Goal: Check status: Check status

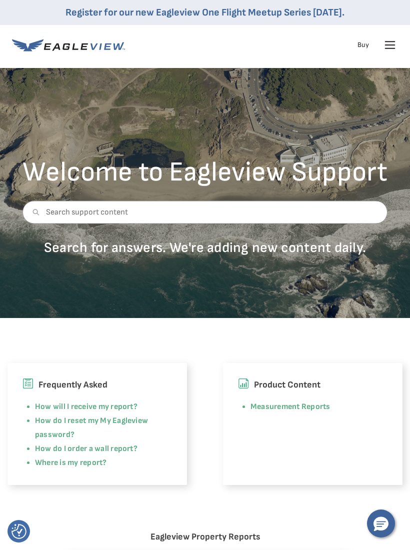
click at [388, 38] on icon at bounding box center [390, 45] width 16 height 16
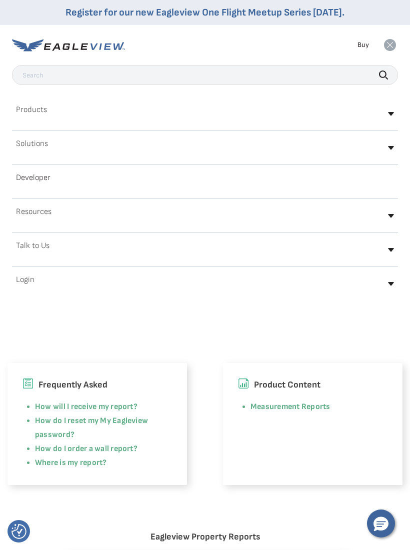
click at [28, 282] on h2 "Login" at bounding box center [25, 280] width 18 height 8
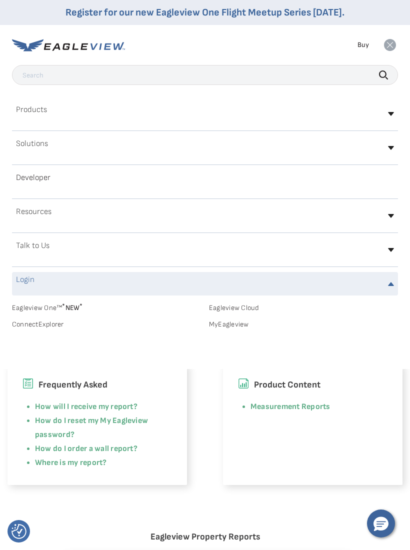
click at [50, 277] on div "Login" at bounding box center [205, 283] width 386 height 23
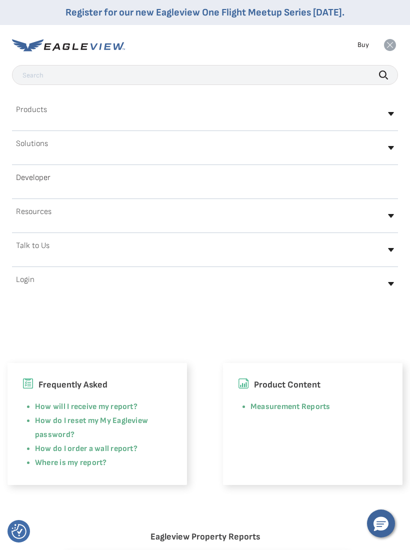
click at [37, 278] on div "Login" at bounding box center [205, 283] width 386 height 23
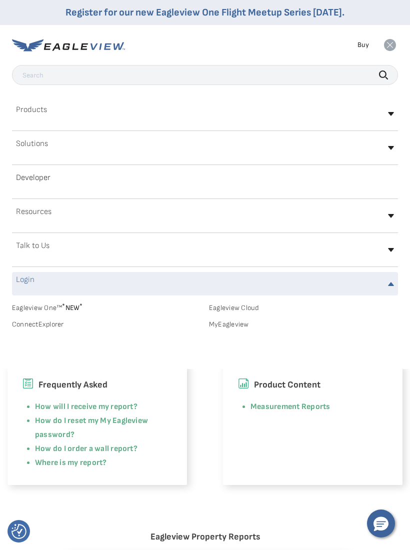
click at [238, 328] on link "MyEagleview" at bounding box center [303, 324] width 189 height 9
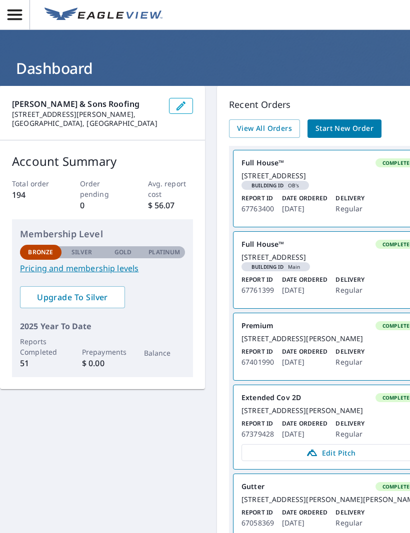
click at [254, 127] on span "View All Orders" at bounding box center [264, 128] width 55 height 12
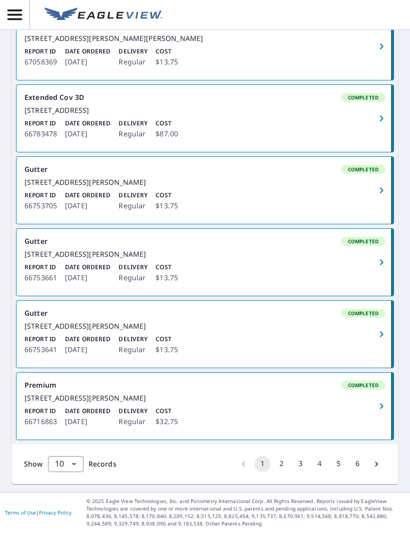
click at [279, 473] on button "2" at bounding box center [281, 465] width 16 height 16
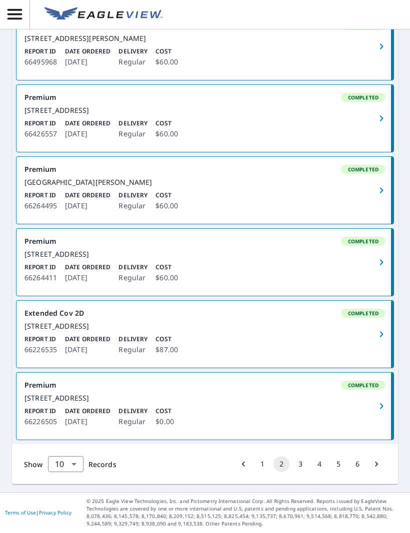
click at [301, 473] on button "3" at bounding box center [300, 465] width 16 height 16
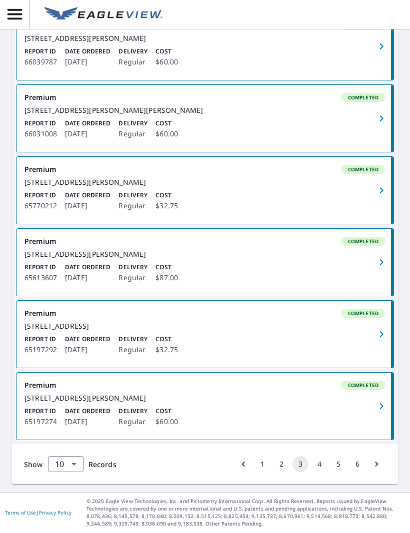
scroll to position [596, 0]
click at [321, 473] on button "4" at bounding box center [319, 465] width 16 height 16
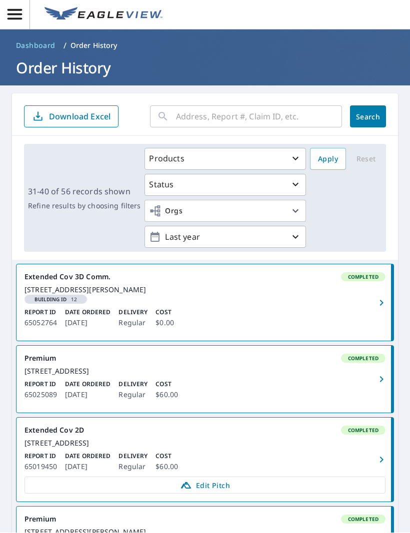
click at [237, 107] on input "text" at bounding box center [259, 117] width 166 height 28
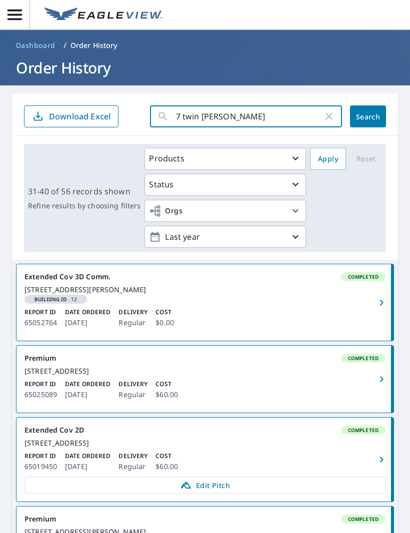
type input "7 twin creel"
click at [370, 108] on button "Search" at bounding box center [368, 117] width 36 height 22
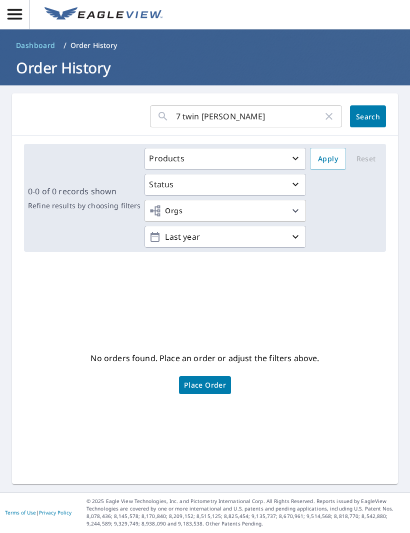
click at [329, 111] on icon "button" at bounding box center [329, 117] width 12 height 12
click at [220, 116] on input "text" at bounding box center [259, 117] width 166 height 28
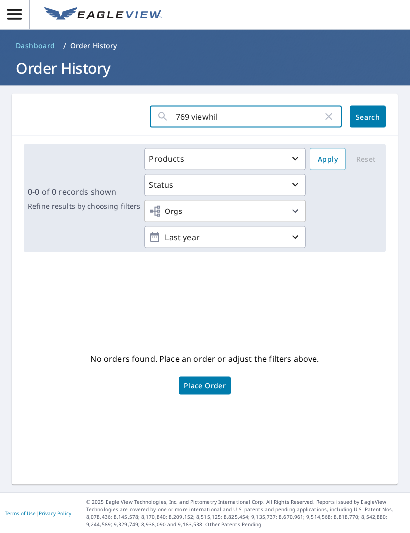
type input "769 viewhill"
click at [370, 110] on button "Search" at bounding box center [368, 117] width 36 height 22
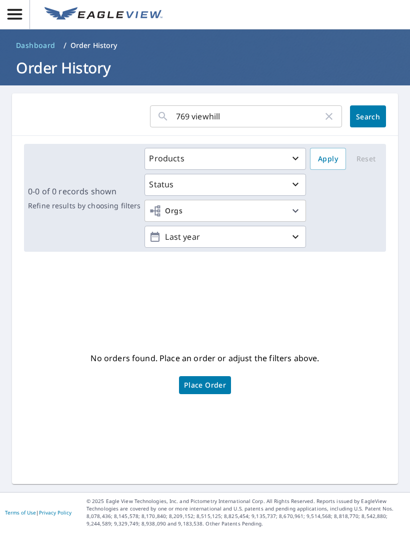
scroll to position [0, 0]
